Goal: Check status

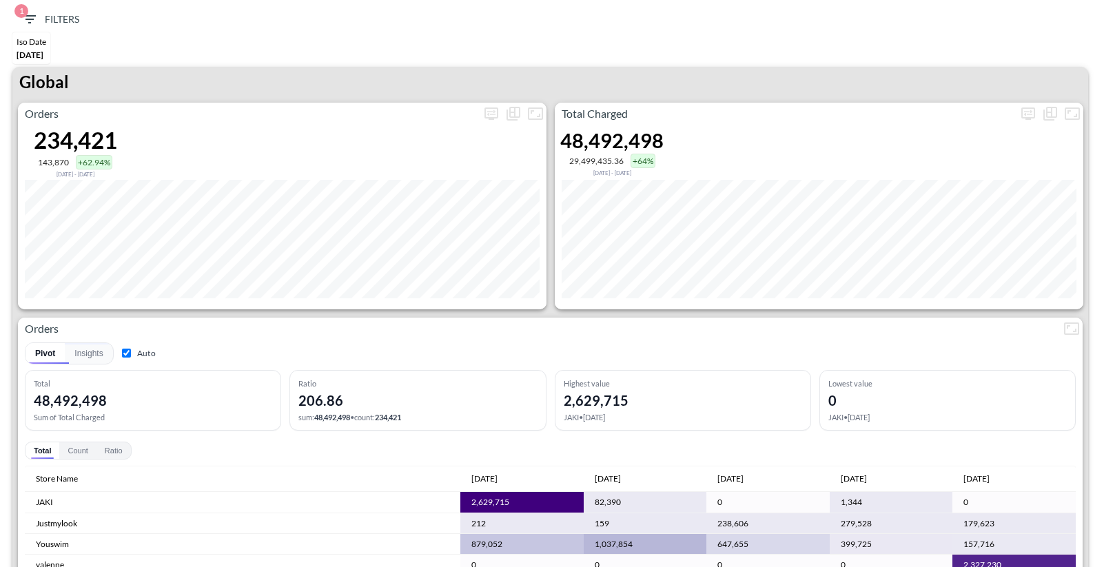
click at [670, 2] on div "1 Filters Iso Date May 01, 2025 Global Orders 234,421 143,870 +62.94% Dec 06, 2…" at bounding box center [552, 283] width 1104 height 567
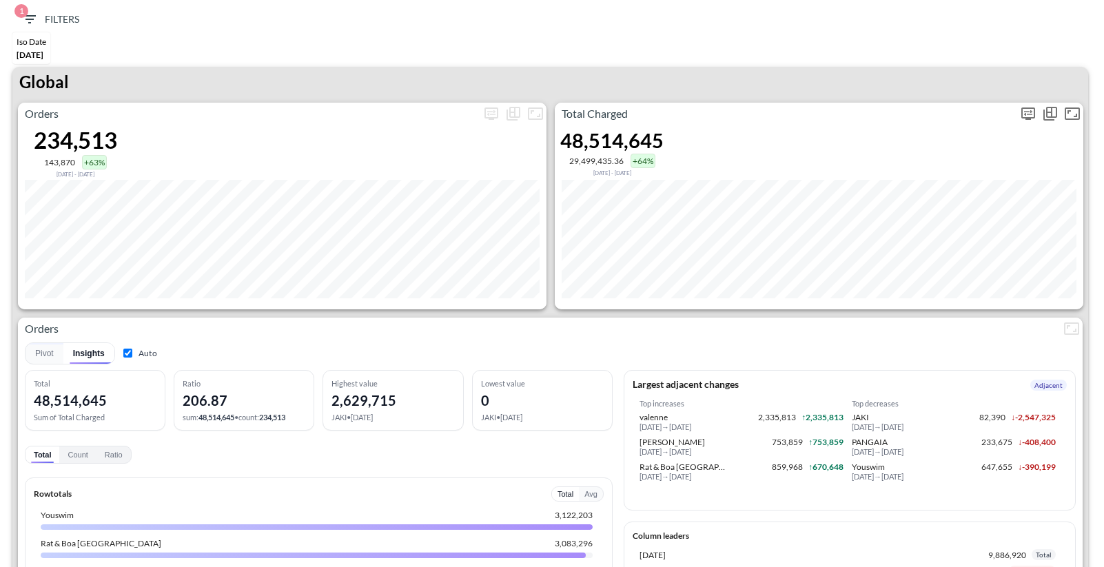
click at [1029, 111] on icon "more" at bounding box center [1028, 113] width 17 height 17
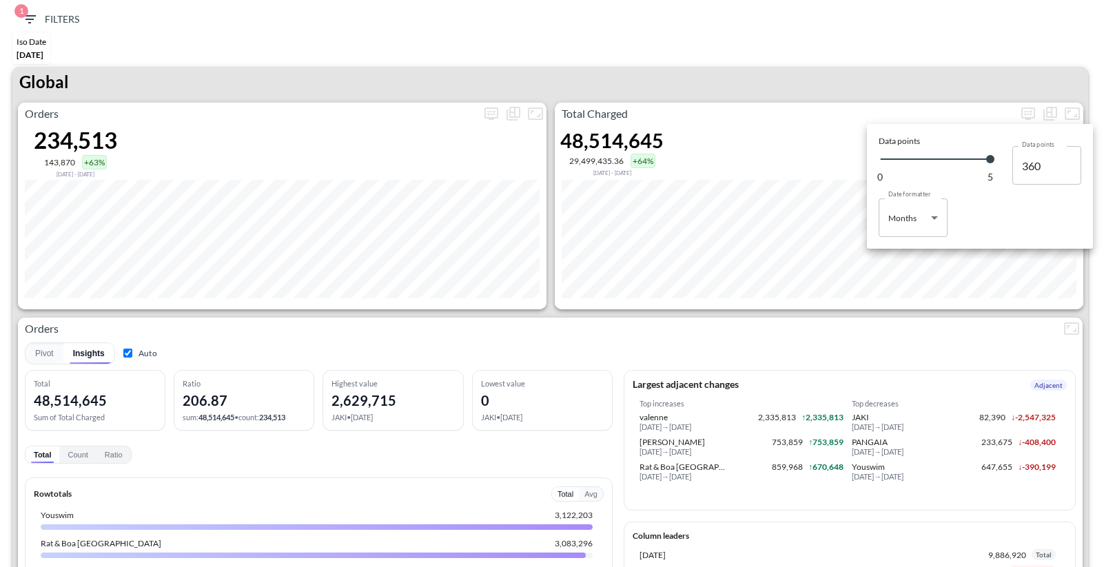
click at [887, 230] on body "BI.P.EYE, Interactive Analytics Dashboards 1 Filters Iso Date [DATE] Global Ord…" at bounding box center [552, 283] width 1104 height 567
click at [891, 261] on li "Days" at bounding box center [913, 253] width 69 height 21
type input "Days"
type input "146"
click at [831, 53] on div at bounding box center [552, 283] width 1104 height 567
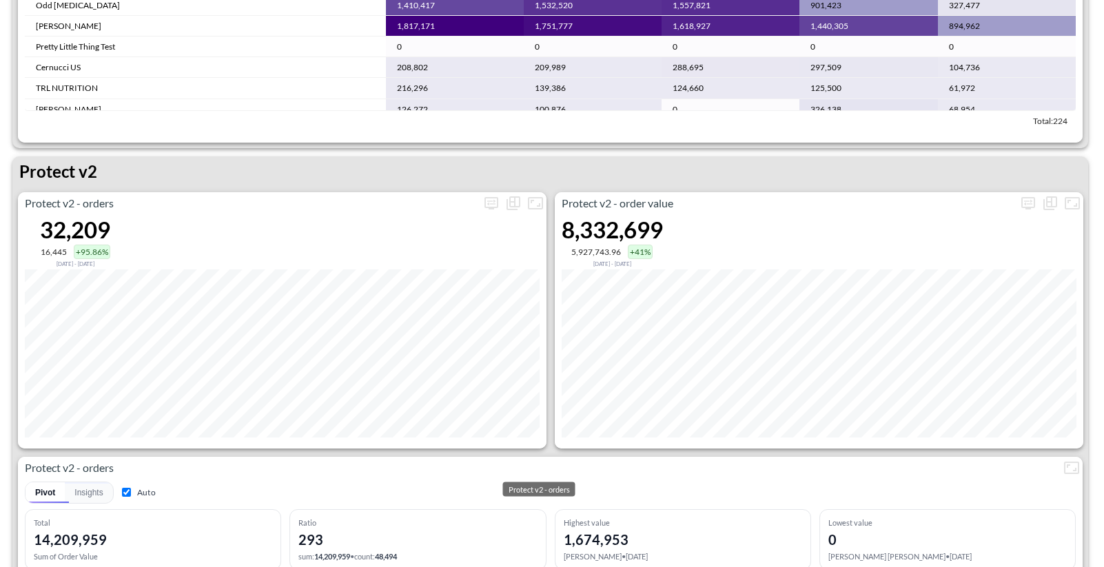
scroll to position [2527, 0]
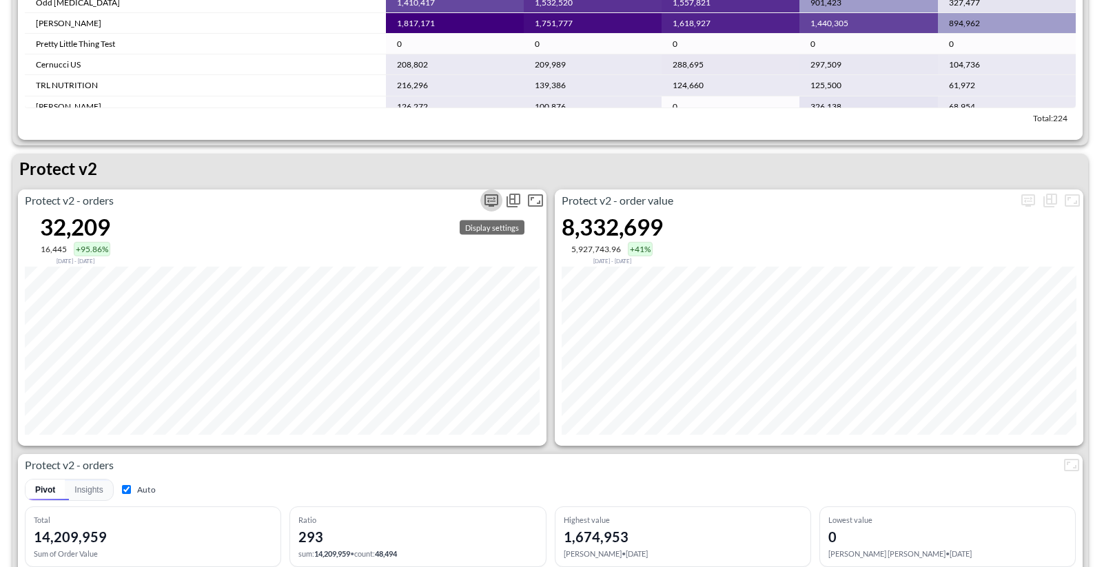
click at [489, 201] on icon "more" at bounding box center [491, 200] width 17 height 17
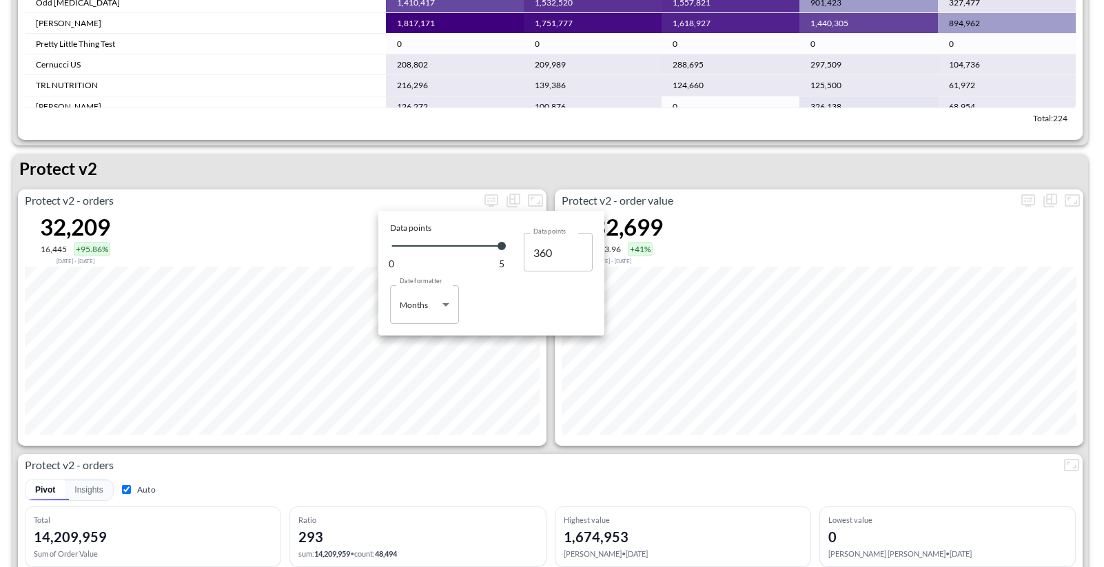
click at [429, 304] on body "BI.P.EYE, Interactive Analytics Dashboards 1 Filters Iso Date [DATE] Global Ord…" at bounding box center [552, 283] width 1104 height 567
click at [416, 334] on div "Days" at bounding box center [410, 340] width 18 height 12
type input "Days"
type input "146"
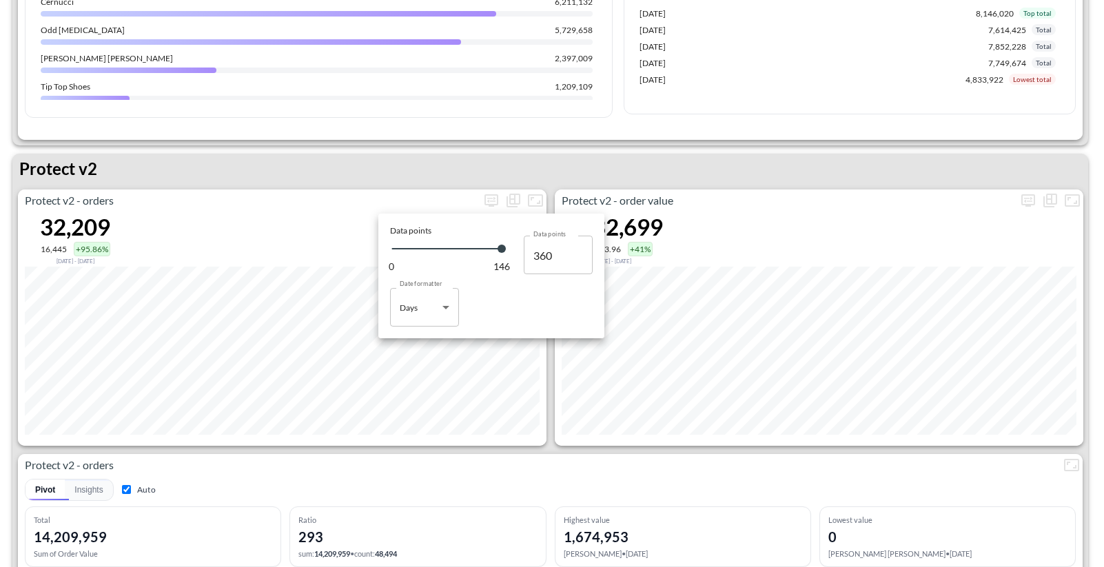
click at [673, 162] on div at bounding box center [552, 283] width 1104 height 567
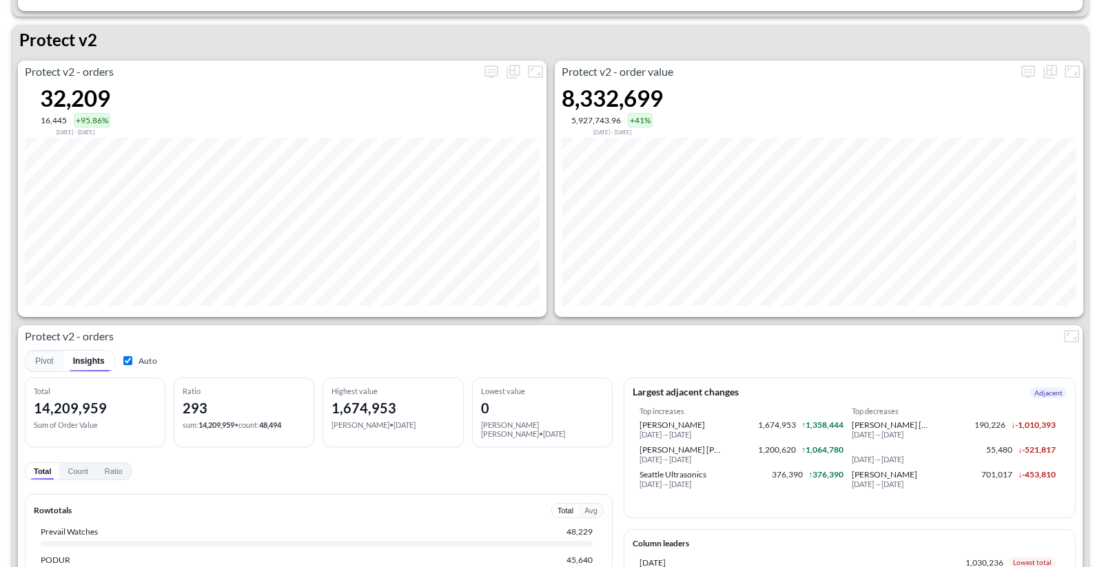
scroll to position [1894, 0]
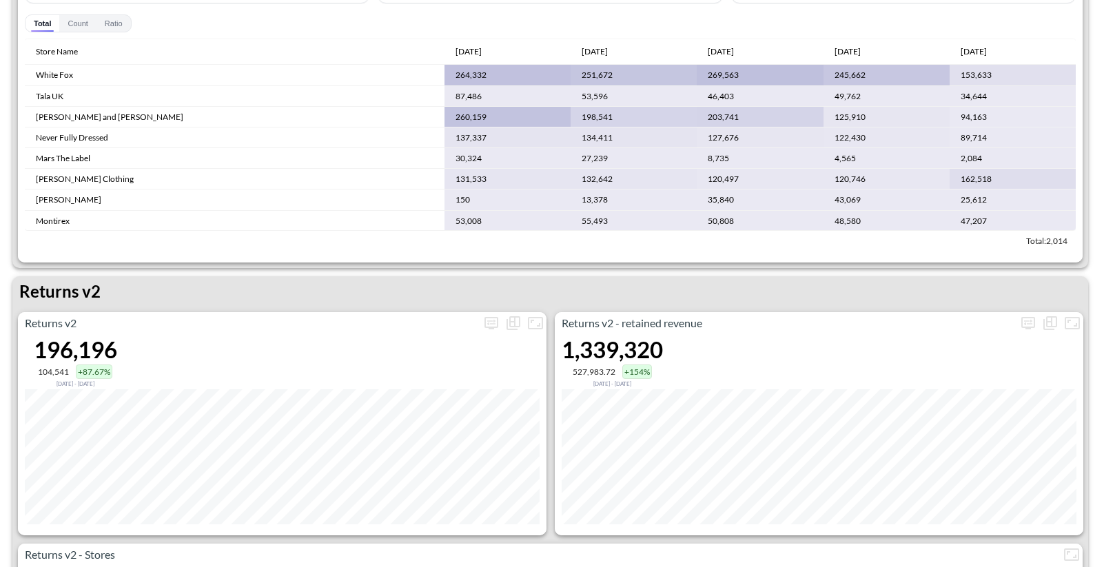
scroll to position [1114, 0]
